Goal: Transaction & Acquisition: Purchase product/service

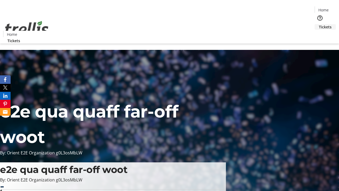
click at [319, 24] on span "Tickets" at bounding box center [325, 27] width 13 height 6
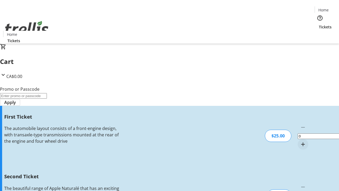
click at [300, 141] on mat-icon "Increment by one" at bounding box center [303, 144] width 6 height 6
type input "1"
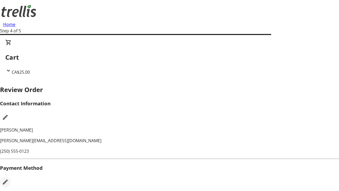
click at [8, 179] on mat-icon "Edit Payment Method" at bounding box center [5, 182] width 6 height 6
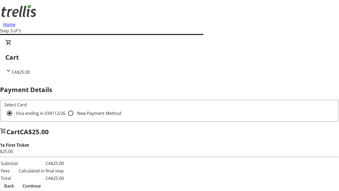
click at [65, 108] on input "New Payment Method" at bounding box center [70, 113] width 11 height 11
radio input "true"
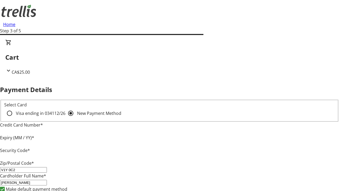
type input "V1Y 0C2"
